Goal: Information Seeking & Learning: Learn about a topic

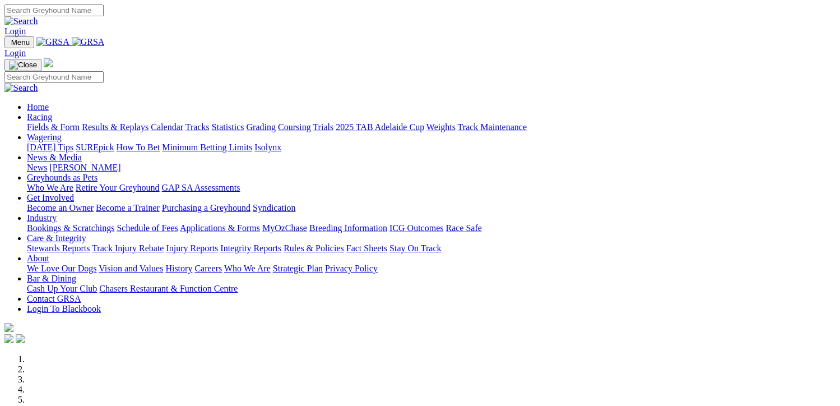
scroll to position [392, 0]
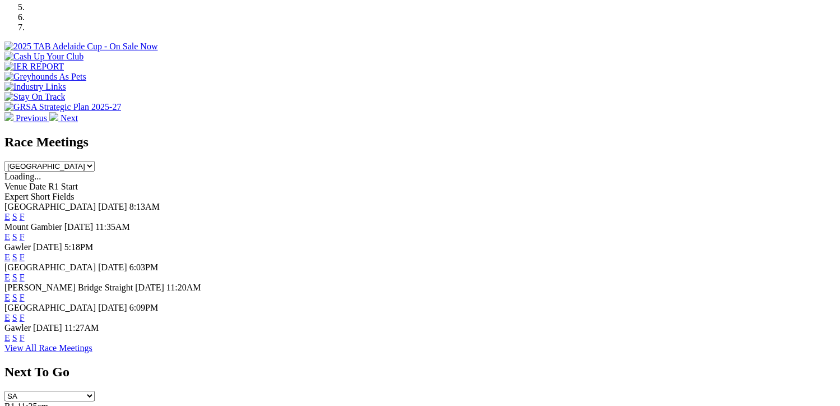
click at [25, 272] on link "F" at bounding box center [22, 277] width 5 height 10
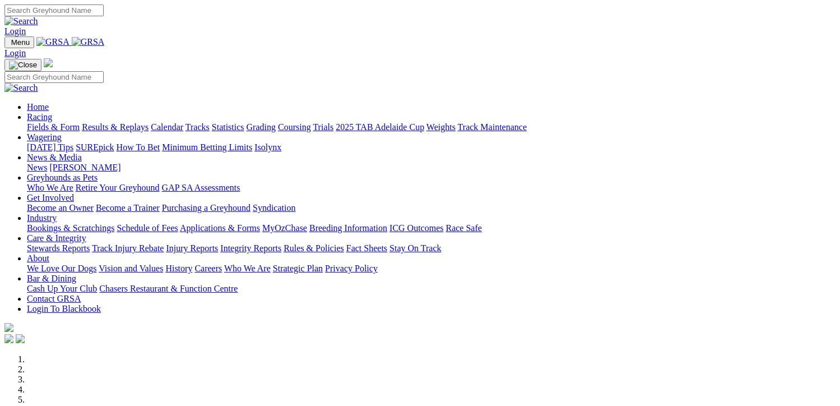
scroll to position [392, 0]
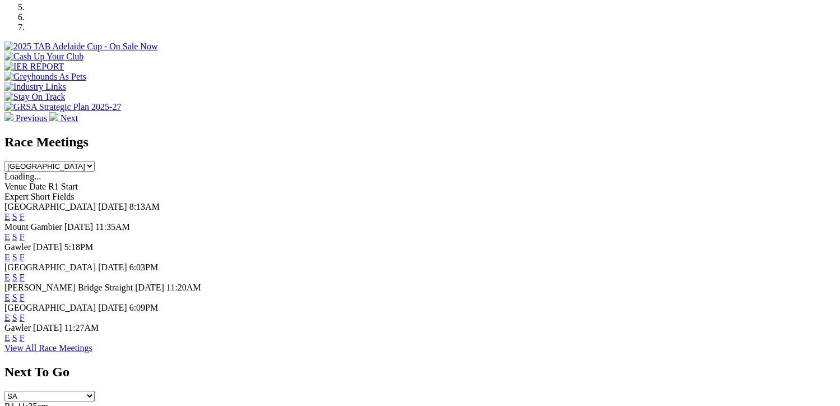
click at [25, 252] on link "F" at bounding box center [22, 257] width 5 height 10
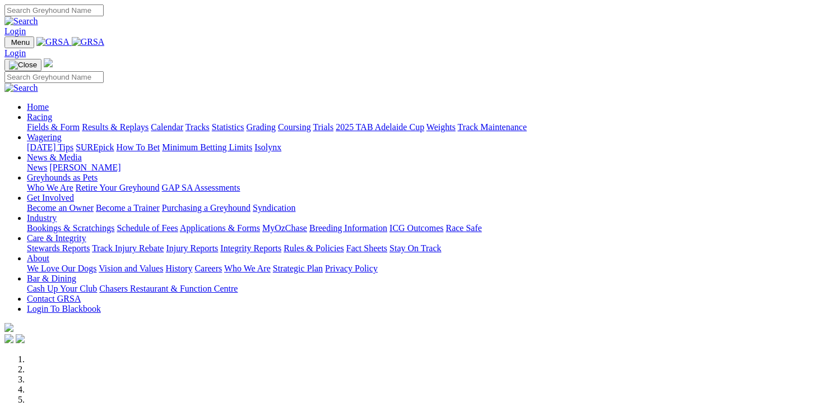
scroll to position [392, 0]
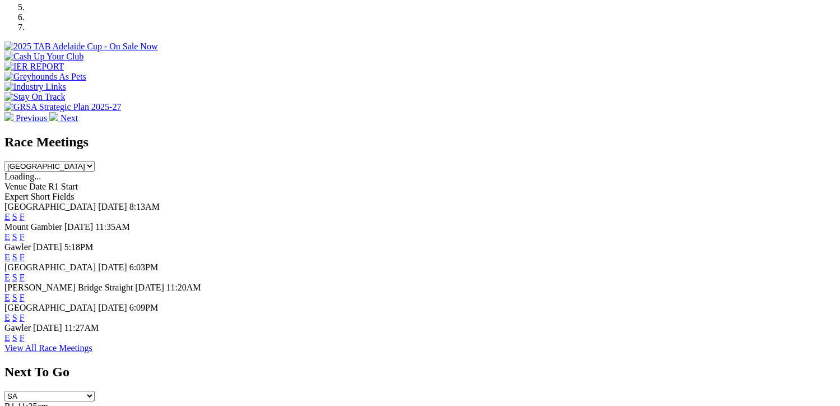
click at [25, 316] on link "F" at bounding box center [22, 318] width 5 height 10
